Goal: Task Accomplishment & Management: Use online tool/utility

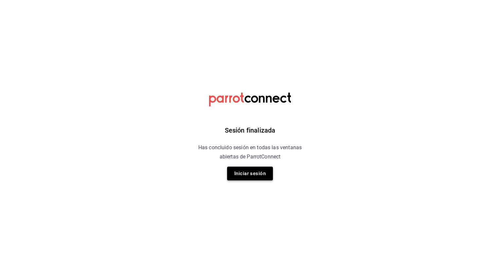
click at [248, 176] on button "Iniciar sesión" at bounding box center [250, 174] width 46 height 14
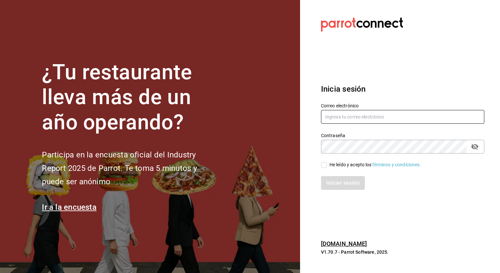
click at [335, 120] on input "text" at bounding box center [402, 117] width 163 height 14
type input "[EMAIL_ADDRESS][DOMAIN_NAME]"
click at [304, 141] on section "Datos incorrectos. Verifica que tu Correo o Contraseña estén bien escritos. Ini…" at bounding box center [400, 136] width 200 height 273
click at [323, 161] on label "He leído y acepto los Términos y condiciones." at bounding box center [371, 164] width 100 height 7
click at [323, 162] on input "He leído y acepto los Términos y condiciones." at bounding box center [324, 165] width 6 height 6
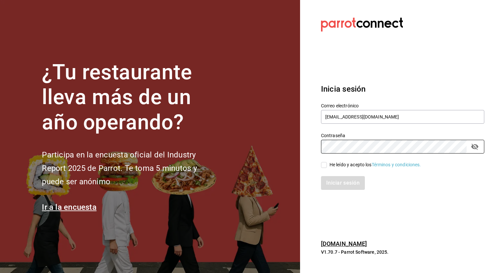
checkbox input "true"
click at [341, 184] on button "Iniciar sesión" at bounding box center [343, 183] width 45 height 14
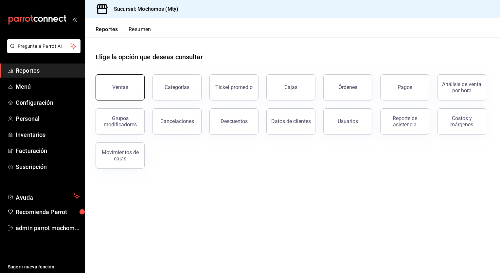
click at [123, 87] on div "Ventas" at bounding box center [120, 87] width 16 height 6
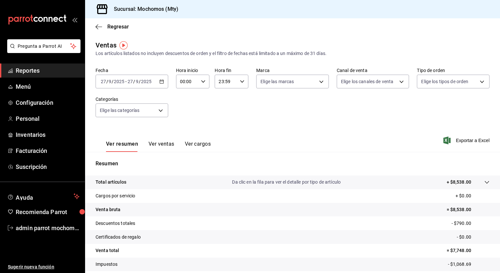
click at [162, 85] on div "[DATE] [DATE] - [DATE] [DATE]" at bounding box center [132, 82] width 73 height 14
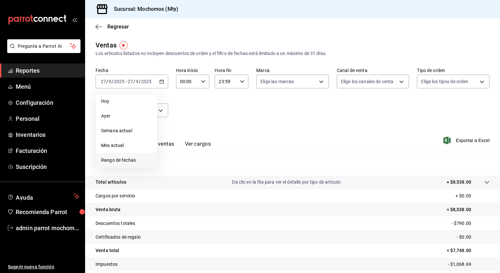
click at [119, 162] on span "Rango de fechas" at bounding box center [126, 160] width 51 height 7
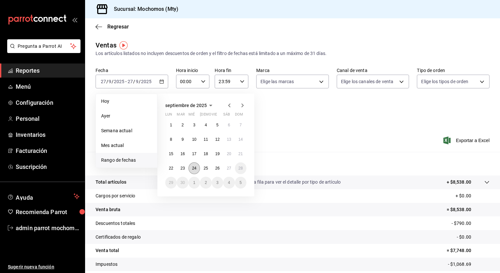
click at [192, 171] on button "24" at bounding box center [194, 168] width 11 height 12
click at [230, 170] on abbr "27" at bounding box center [229, 168] width 4 height 5
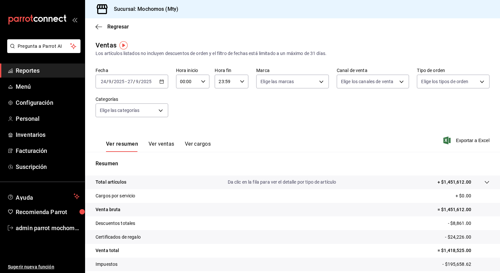
click at [202, 81] on icon "button" at bounding box center [203, 81] width 5 height 5
click at [184, 99] on span "00" at bounding box center [183, 98] width 6 height 5
click at [184, 99] on span "05" at bounding box center [183, 98] width 6 height 5
type input "05:00"
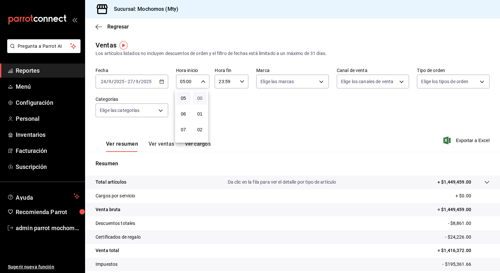
click at [199, 97] on span "00" at bounding box center [200, 98] width 6 height 5
click at [240, 84] on div at bounding box center [250, 136] width 500 height 273
click at [240, 84] on icon "button" at bounding box center [242, 81] width 5 height 5
click at [223, 103] on span "21" at bounding box center [222, 103] width 6 height 5
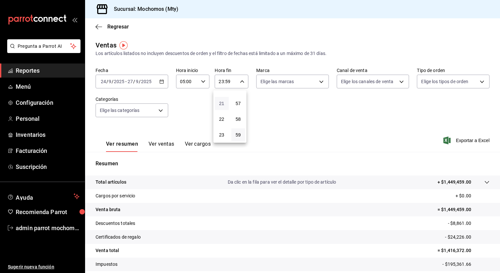
type input "21:59"
click at [223, 103] on button "05" at bounding box center [222, 98] width 14 height 13
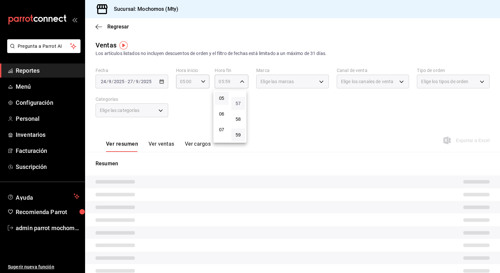
click at [239, 104] on span "57" at bounding box center [238, 103] width 6 height 5
type input "05:57"
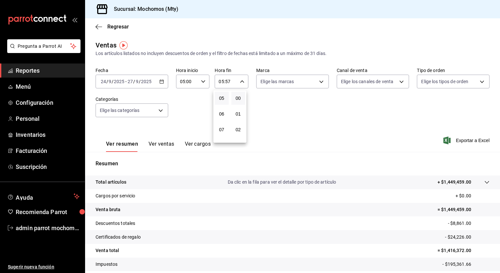
click at [239, 102] on button "00" at bounding box center [239, 98] width 14 height 13
type input "05:00"
click at [461, 140] on div at bounding box center [250, 136] width 500 height 273
click at [458, 142] on span "Exportar a Excel" at bounding box center [467, 141] width 45 height 8
